Goal: Book appointment/travel/reservation

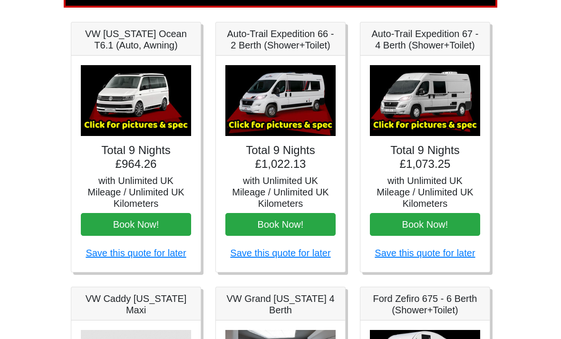
scroll to position [135, 0]
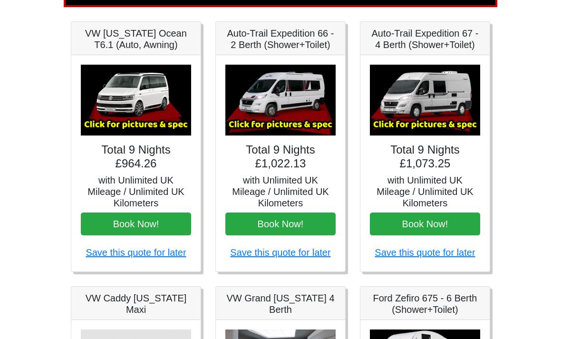
click at [418, 104] on img at bounding box center [425, 100] width 110 height 71
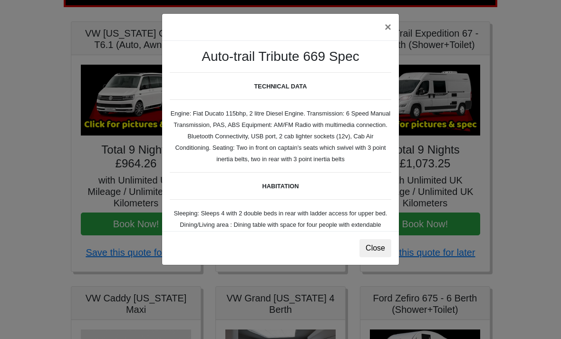
scroll to position [0, 0]
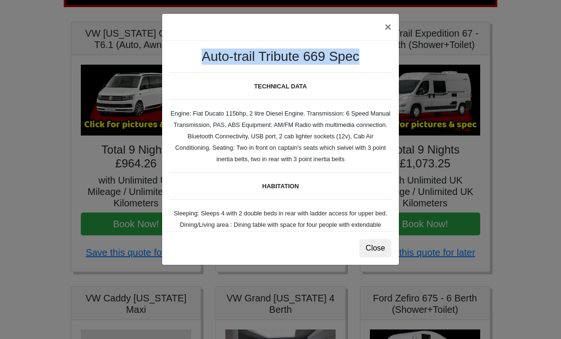
click at [389, 27] on button "×" at bounding box center [388, 27] width 22 height 27
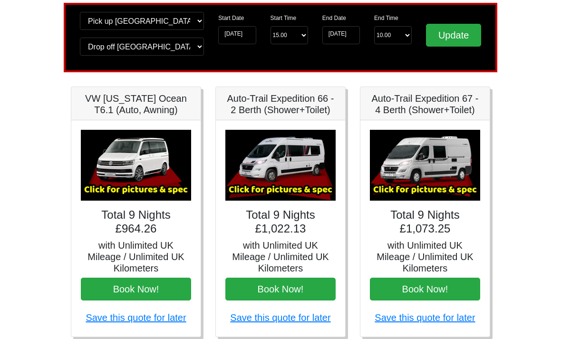
scroll to position [70, 0]
click at [432, 160] on img at bounding box center [425, 165] width 110 height 71
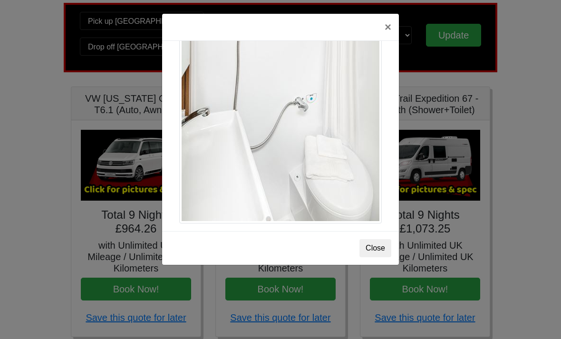
scroll to position [1313, 0]
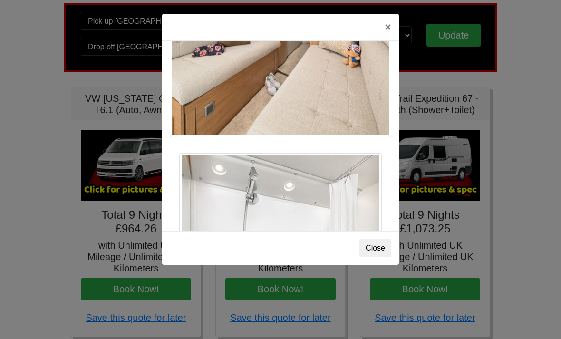
click at [389, 32] on button "×" at bounding box center [388, 27] width 22 height 27
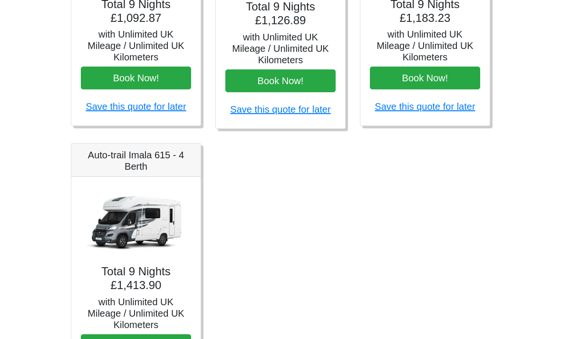
scroll to position [545, 0]
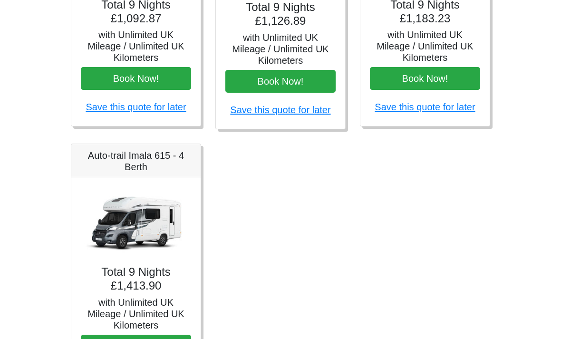
click at [132, 216] on img at bounding box center [136, 222] width 110 height 71
click at [133, 221] on img at bounding box center [136, 222] width 110 height 71
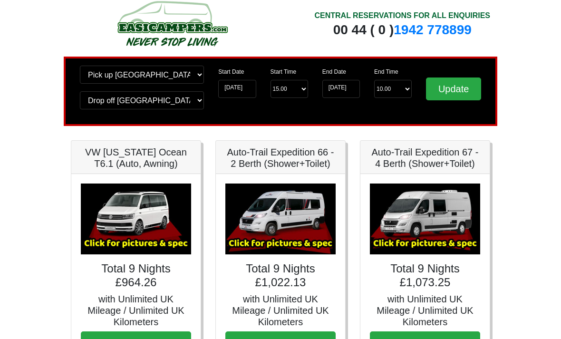
scroll to position [0, 0]
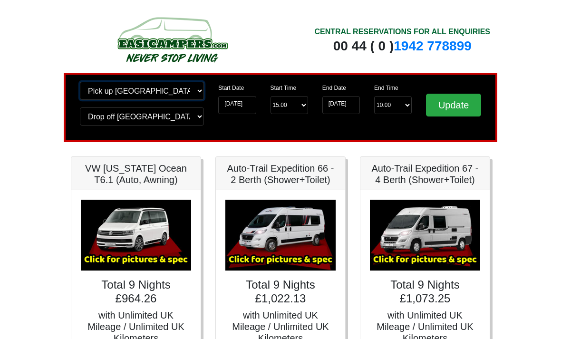
click at [201, 95] on select "Change pick up location? Pick up Edinburgh Birmingham Airport Blackburn Lancash…" at bounding box center [142, 91] width 124 height 18
select select "BLA1"
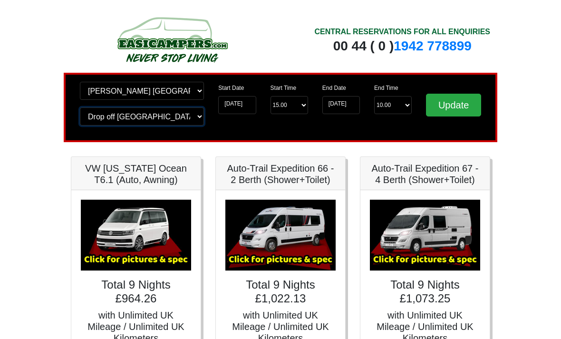
click at [174, 121] on select "Change drop off location? Drop off Edinburgh Birmingham Airport Blackburn Lanca…" at bounding box center [142, 116] width 124 height 18
select select "BLA1"
click at [444, 116] on input "Update" at bounding box center [453, 105] width 55 height 23
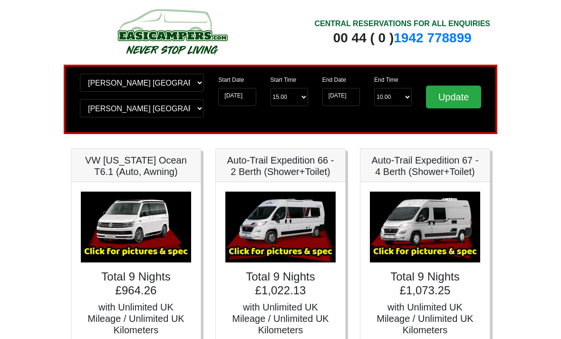
scroll to position [7, 0]
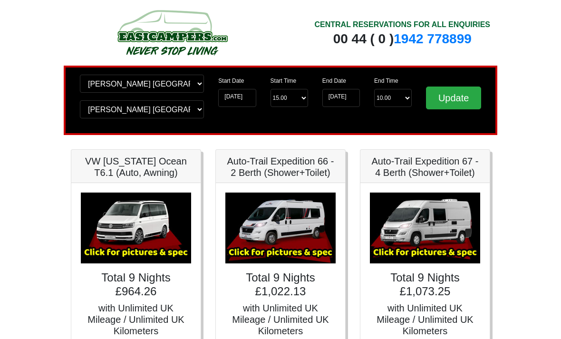
click at [136, 222] on img at bounding box center [136, 228] width 110 height 71
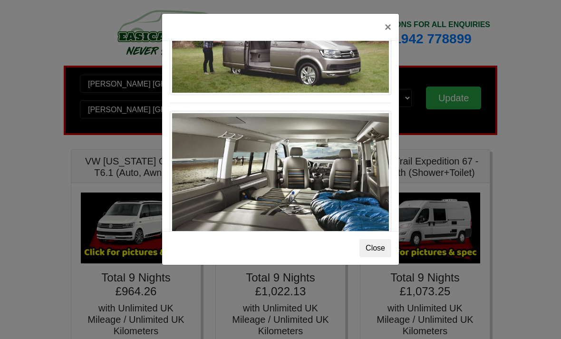
scroll to position [1013, 0]
click at [388, 29] on button "×" at bounding box center [388, 27] width 22 height 27
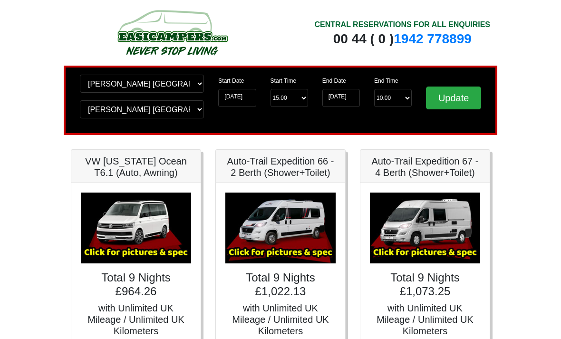
scroll to position [0, 0]
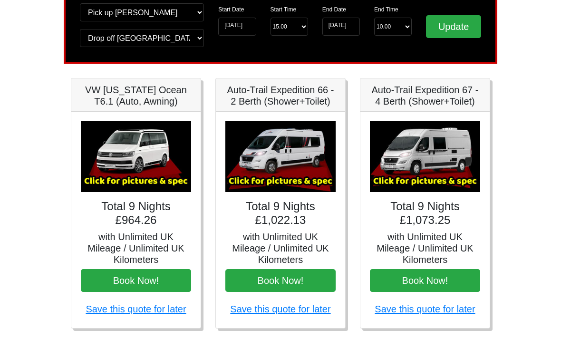
scroll to position [54, 0]
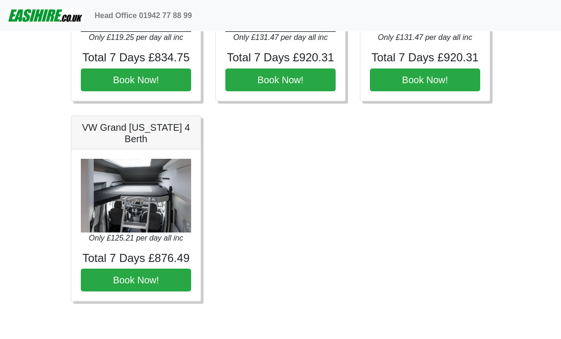
scroll to position [1350, 0]
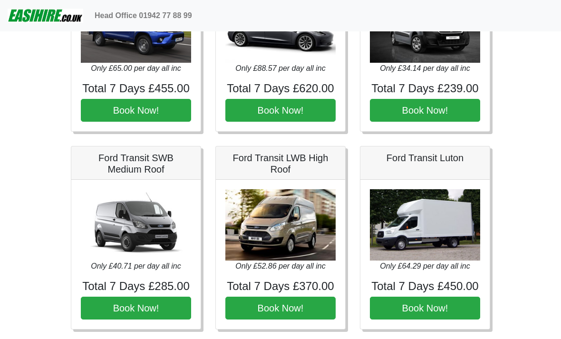
scroll to position [313, 0]
